Goal: Check status: Check status

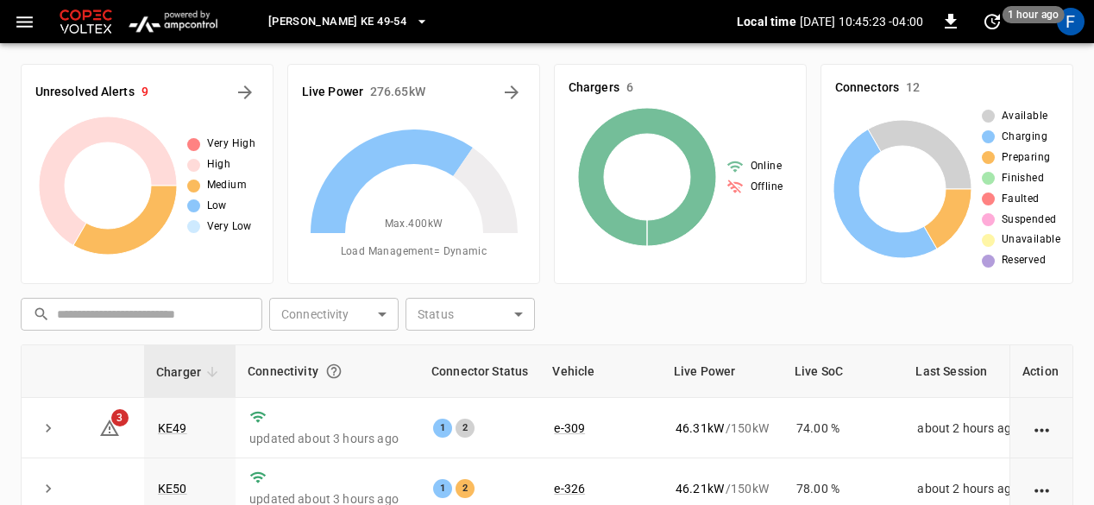
scroll to position [34, 0]
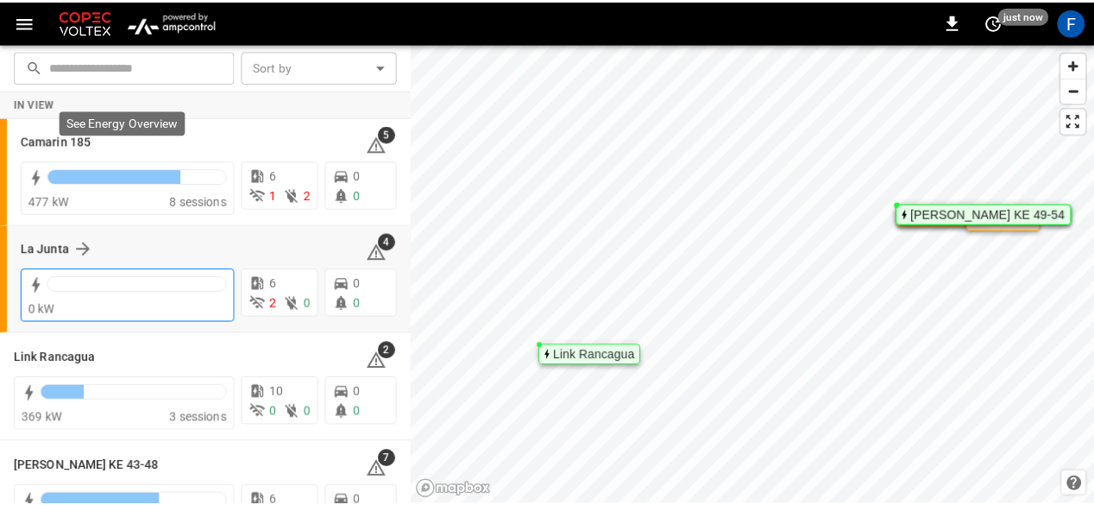
scroll to position [154, 0]
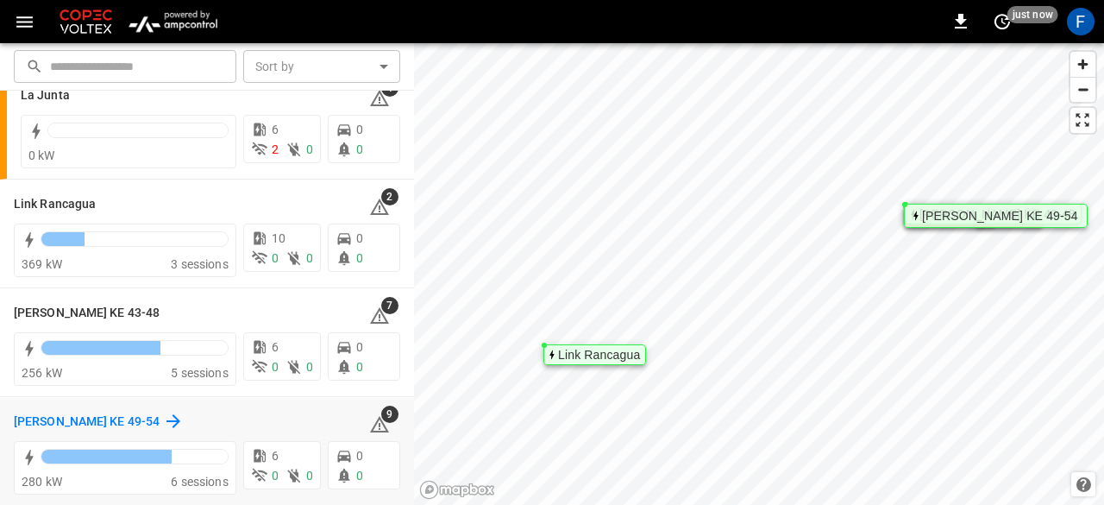
click at [79, 413] on h6 "[PERSON_NAME] KE 49-54" at bounding box center [87, 421] width 146 height 19
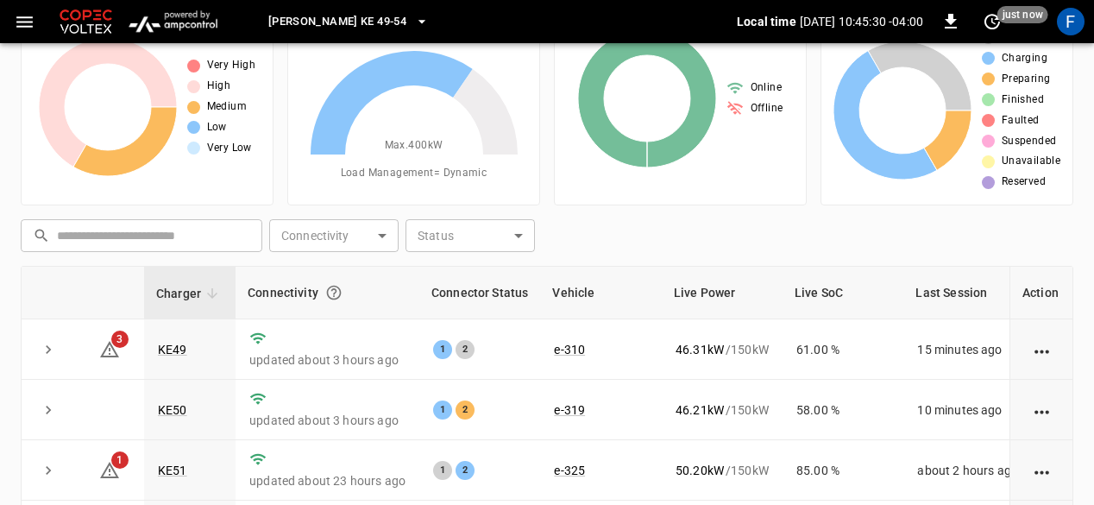
scroll to position [79, 0]
click at [159, 359] on td "KE49" at bounding box center [189, 348] width 91 height 60
click at [162, 355] on td "KE49" at bounding box center [189, 348] width 91 height 60
click at [167, 349] on link "KE49" at bounding box center [172, 348] width 36 height 21
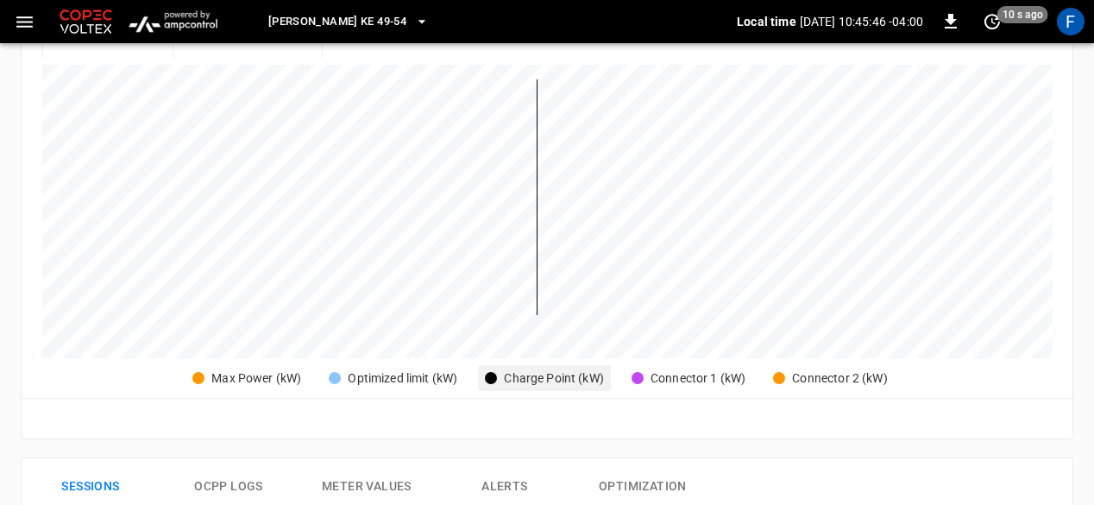
scroll to position [437, 0]
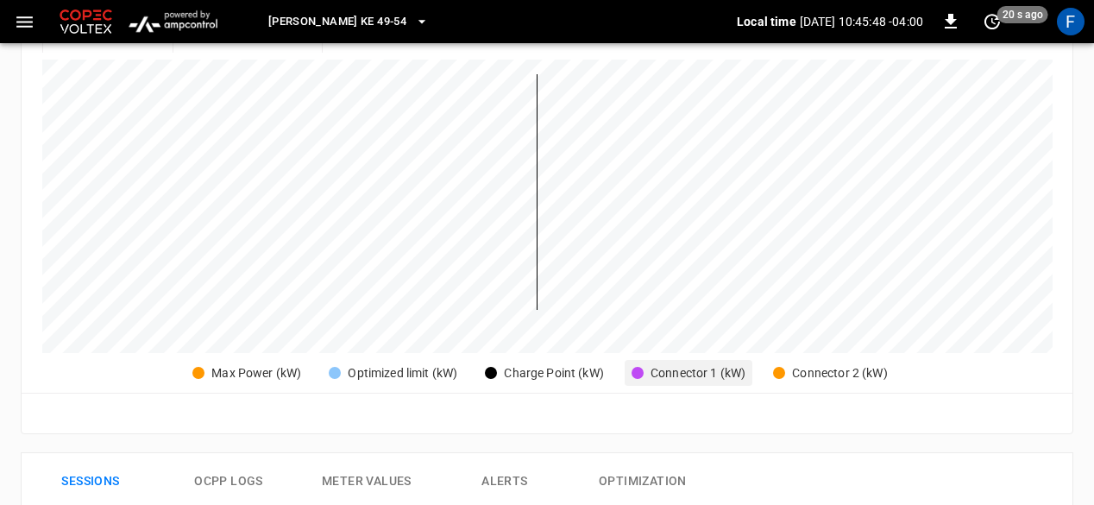
click at [662, 374] on div "Connector 1 (kW)" at bounding box center [698, 373] width 95 height 18
click at [532, 373] on div "Charge Point (kW)" at bounding box center [554, 373] width 100 height 18
click at [640, 361] on th "Connector 1 (kW)" at bounding box center [689, 373] width 128 height 26
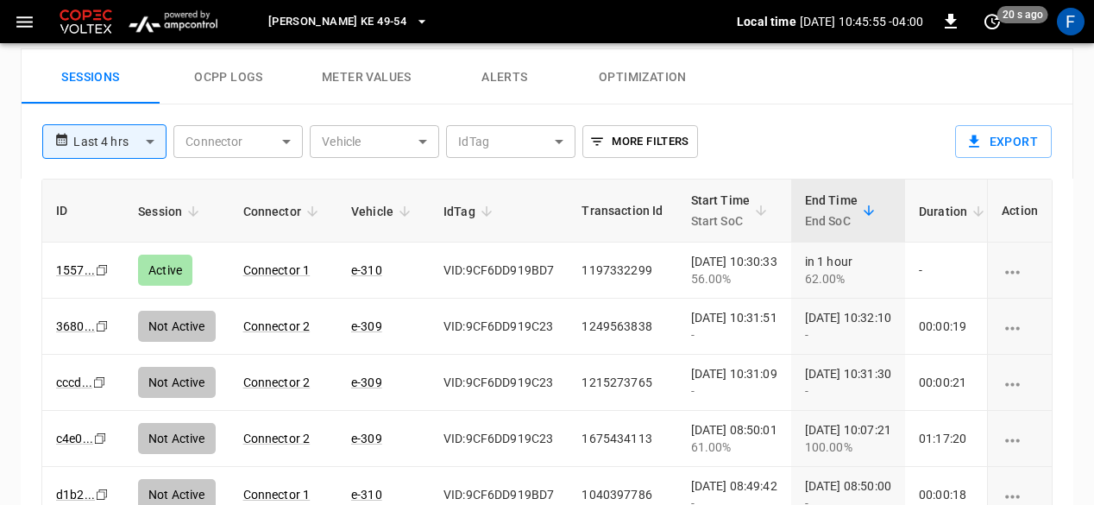
scroll to position [842, 0]
click at [984, 22] on icon "set refresh interval" at bounding box center [992, 21] width 21 height 21
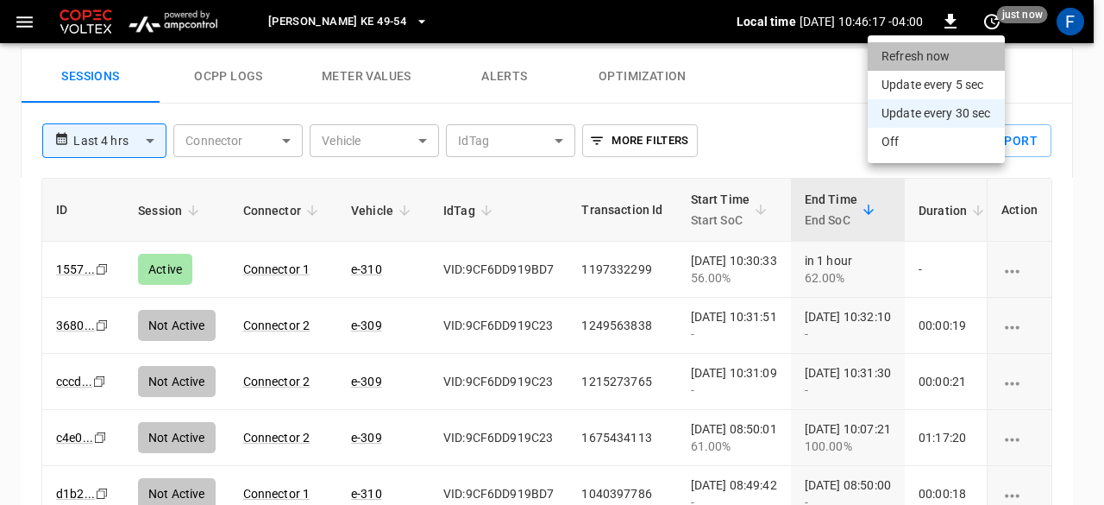
click at [939, 53] on li "Refresh now" at bounding box center [936, 56] width 137 height 28
click at [1017, 277] on div at bounding box center [552, 252] width 1104 height 505
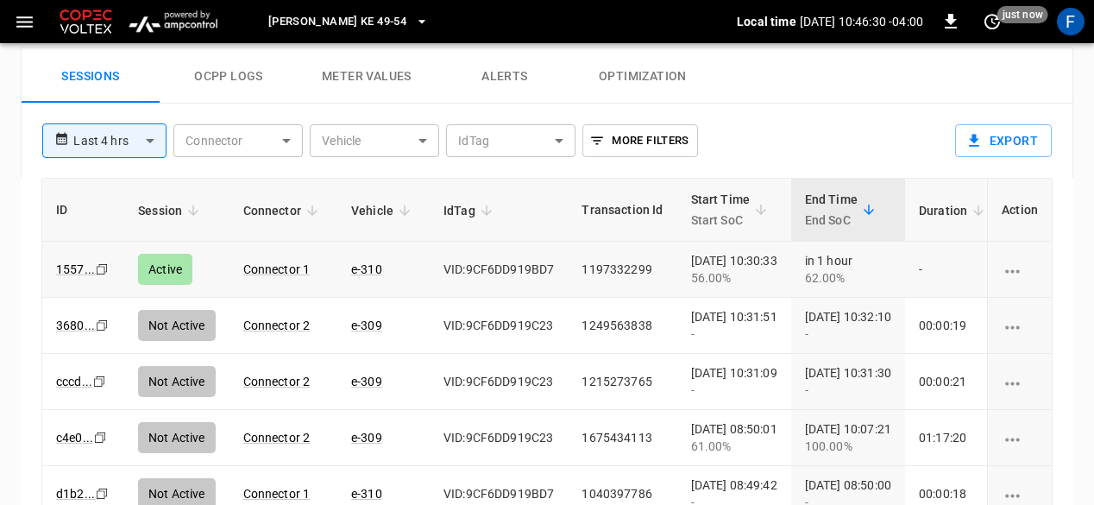
click at [1013, 270] on icon "charging session options" at bounding box center [1013, 272] width 22 height 22
click at [859, 129] on div "**********" at bounding box center [488, 134] width 920 height 60
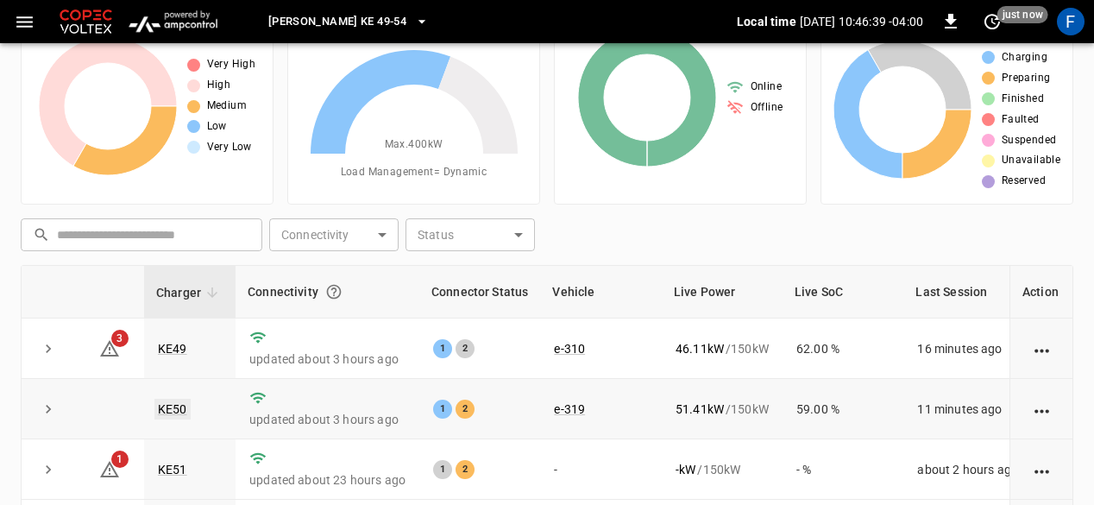
click at [179, 410] on link "KE50" at bounding box center [172, 409] width 36 height 21
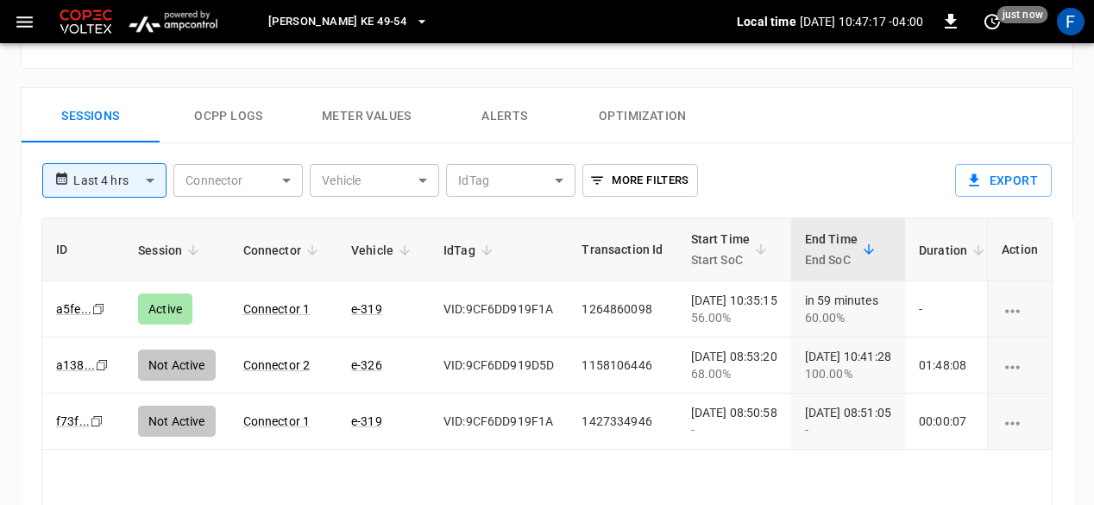
scroll to position [814, 0]
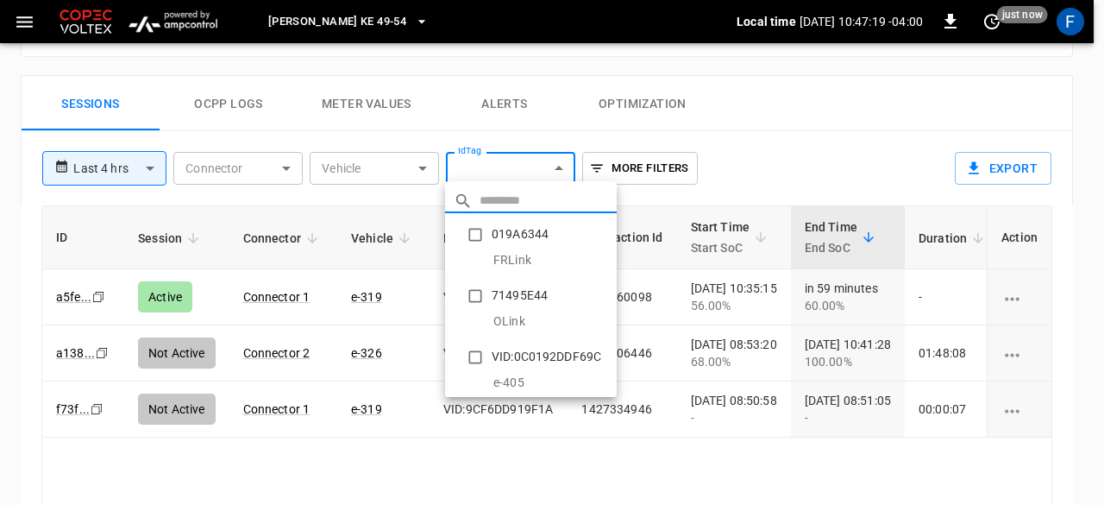
click at [492, 163] on div at bounding box center [552, 252] width 1104 height 505
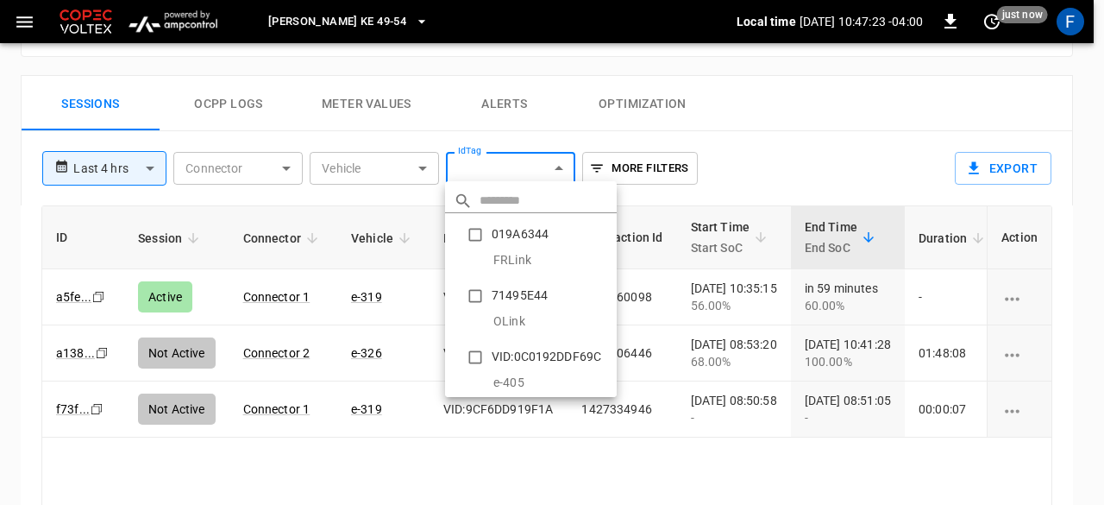
click at [720, 165] on div at bounding box center [552, 252] width 1104 height 505
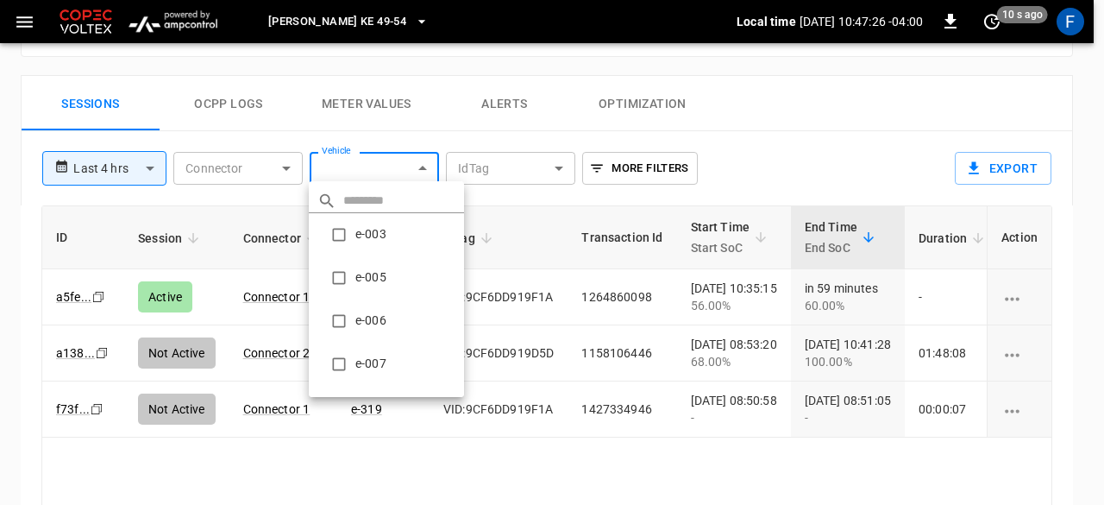
click at [759, 180] on div at bounding box center [552, 252] width 1104 height 505
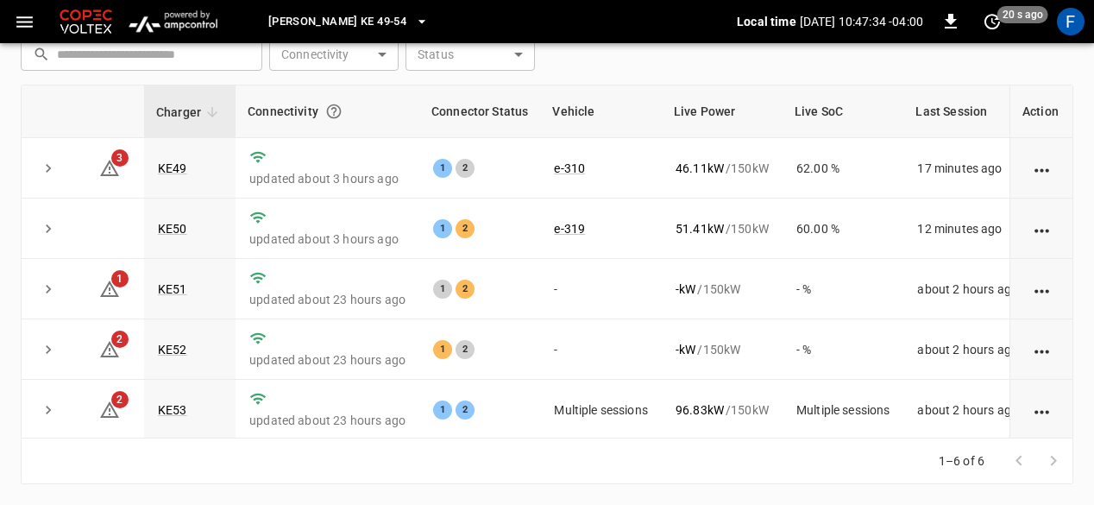
scroll to position [79, 0]
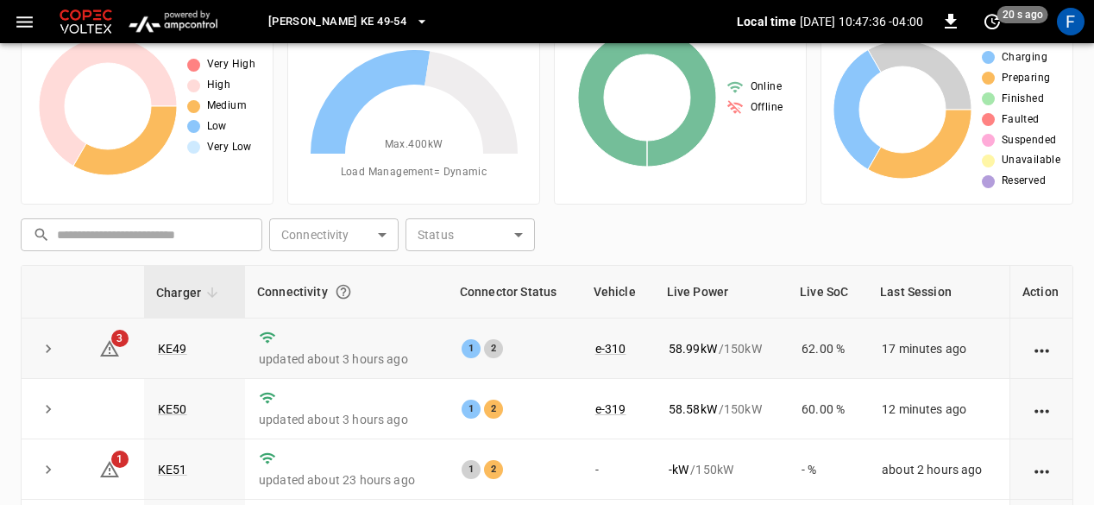
click at [174, 337] on td "KE49" at bounding box center [194, 348] width 101 height 60
click at [173, 349] on link "KE49" at bounding box center [172, 348] width 36 height 21
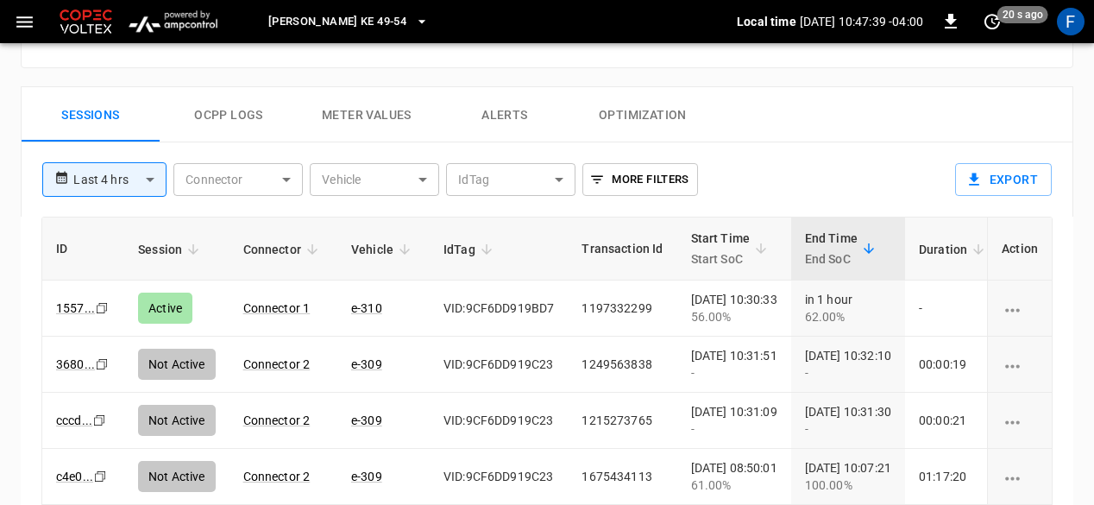
scroll to position [804, 0]
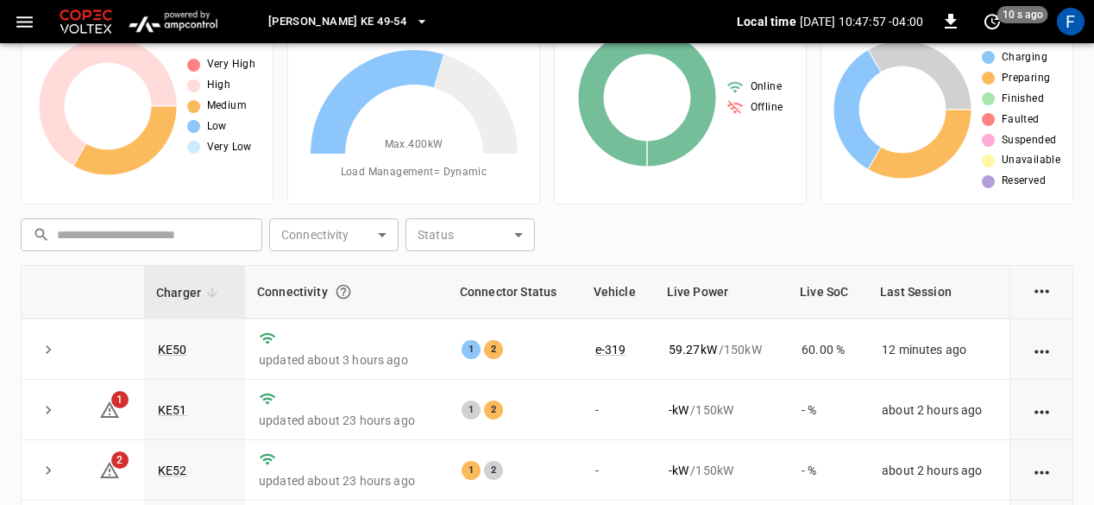
scroll to position [61, 0]
click at [172, 353] on td "KE50" at bounding box center [194, 347] width 101 height 60
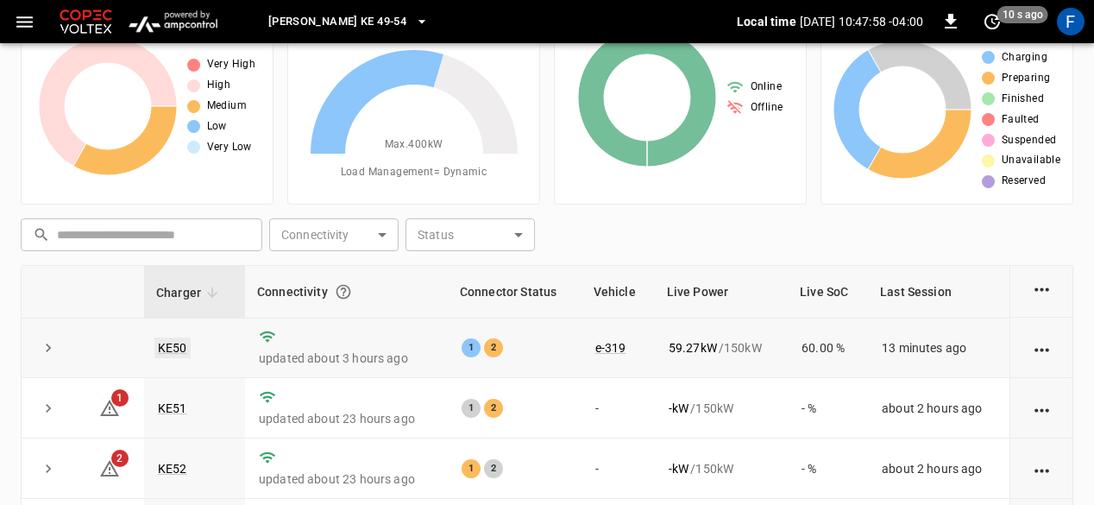
click at [164, 351] on link "KE50" at bounding box center [172, 347] width 36 height 21
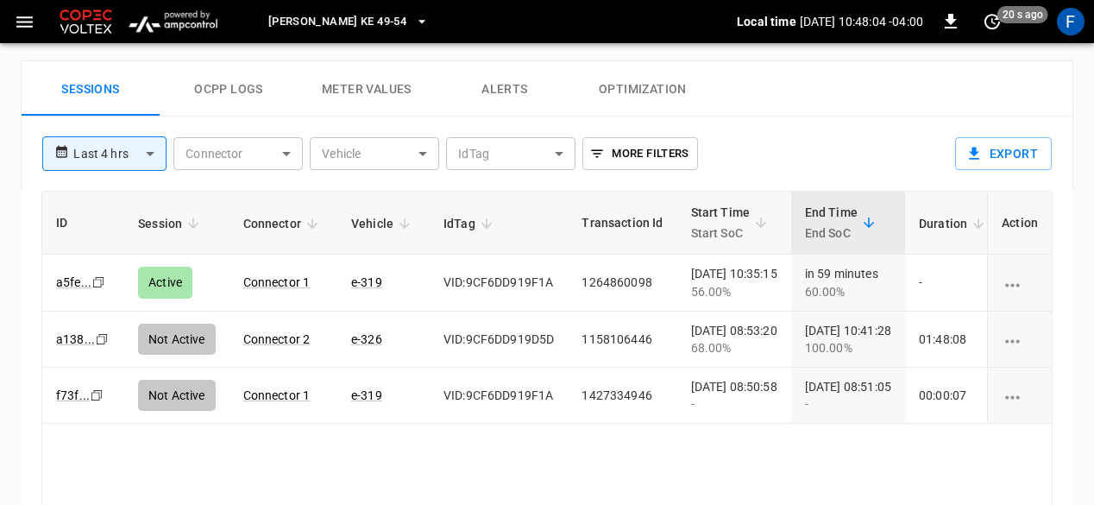
scroll to position [824, 0]
